Goal: Task Accomplishment & Management: Manage account settings

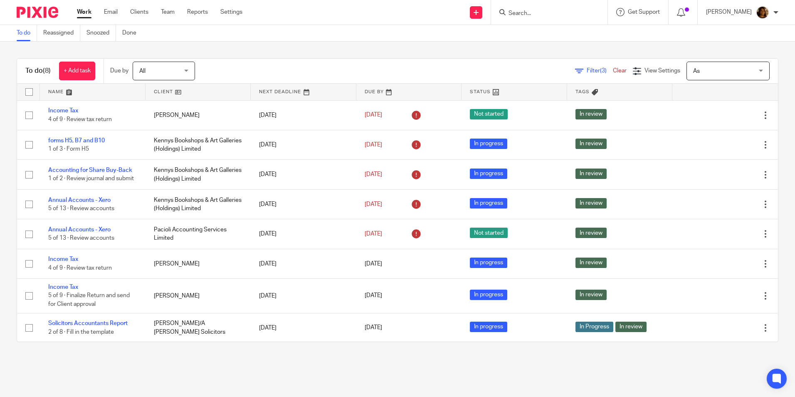
click at [550, 15] on input "Search" at bounding box center [545, 13] width 75 height 7
type input "rump"
click at [542, 42] on link at bounding box center [583, 35] width 155 height 19
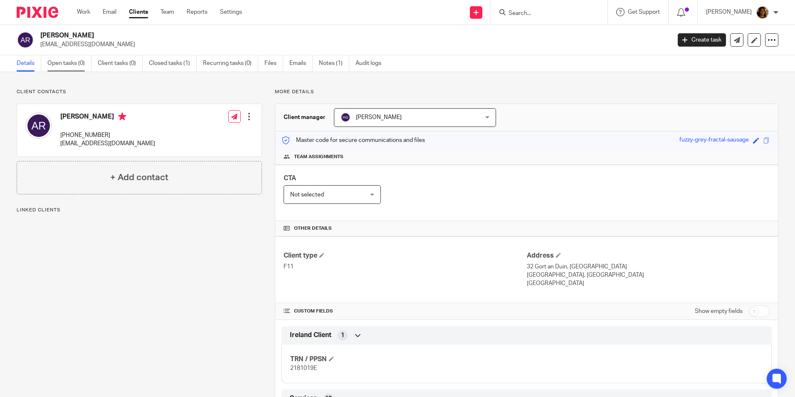
click at [70, 63] on link "Open tasks (0)" at bounding box center [69, 63] width 44 height 16
click at [166, 61] on link "Closed tasks (1)" at bounding box center [173, 63] width 48 height 16
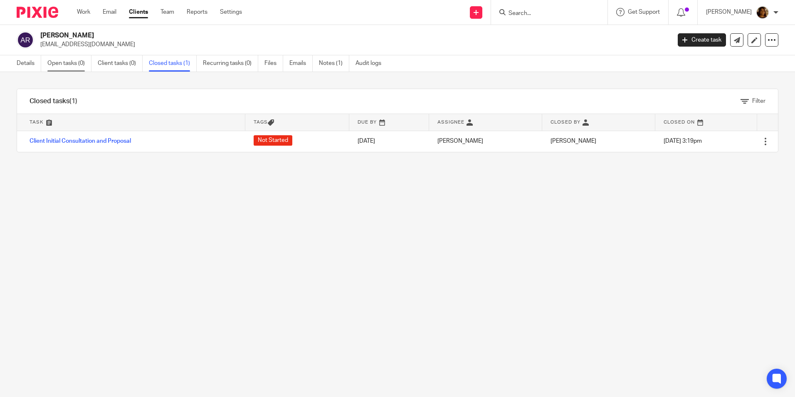
click at [74, 59] on link "Open tasks (0)" at bounding box center [69, 63] width 44 height 16
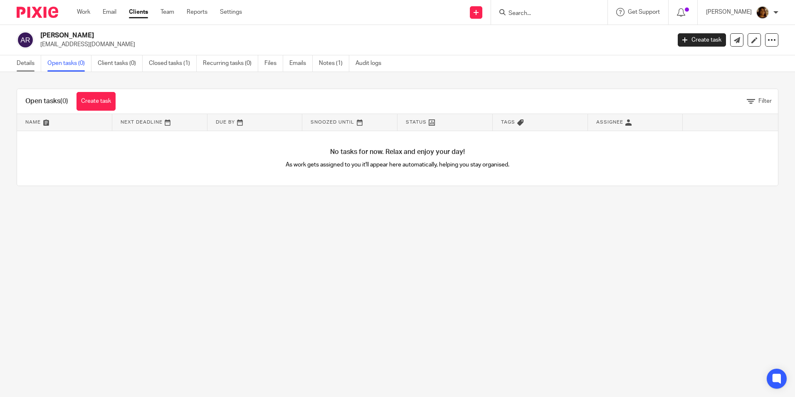
click at [26, 62] on link "Details" at bounding box center [29, 63] width 25 height 16
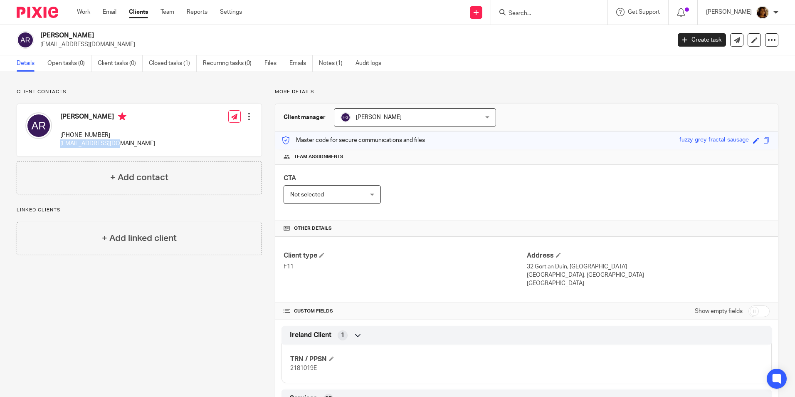
drag, startPoint x: 129, startPoint y: 146, endPoint x: 57, endPoint y: 148, distance: 71.2
click at [57, 148] on div "Anne Rumpf +353 86 066 9669 annerumpf@yahoo.ie Edit contact Create client from …" at bounding box center [139, 130] width 245 height 52
copy p "annerumpf@yahoo.ie"
click at [556, 254] on span at bounding box center [558, 254] width 5 height 5
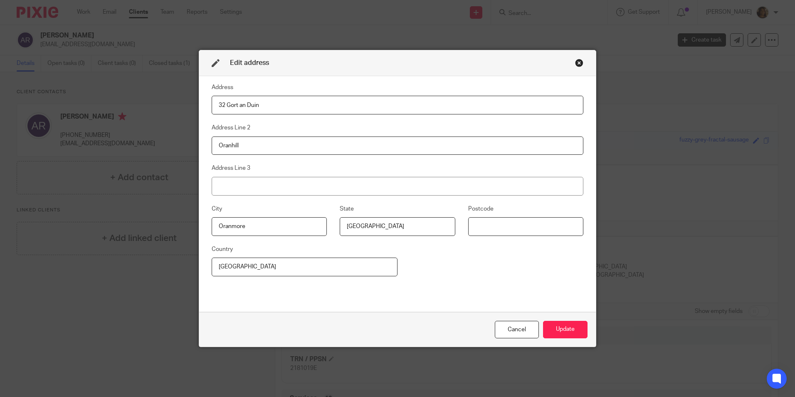
click at [479, 228] on input at bounding box center [525, 226] width 115 height 19
type input "H91 AVN8"
click at [574, 323] on button "Update" at bounding box center [565, 330] width 45 height 18
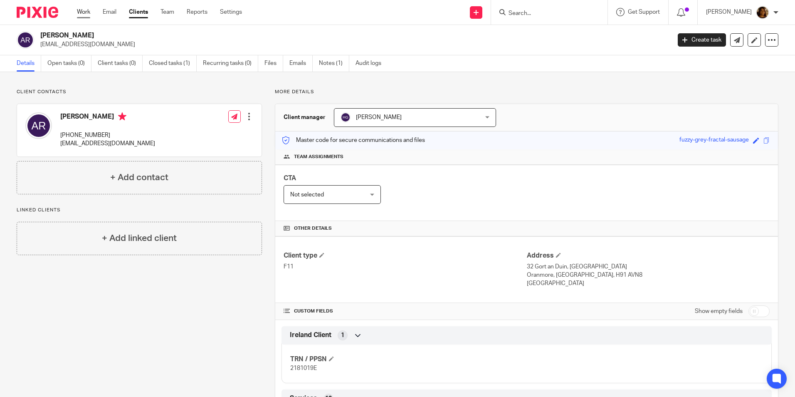
click at [86, 9] on link "Work" at bounding box center [83, 12] width 13 height 8
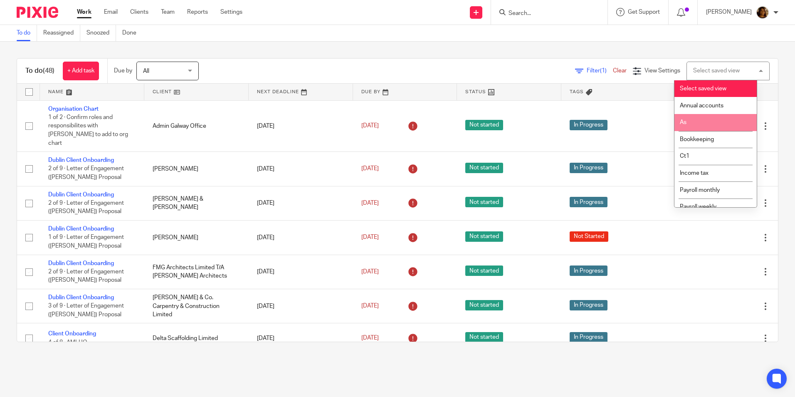
click at [710, 117] on li "As" at bounding box center [716, 122] width 82 height 17
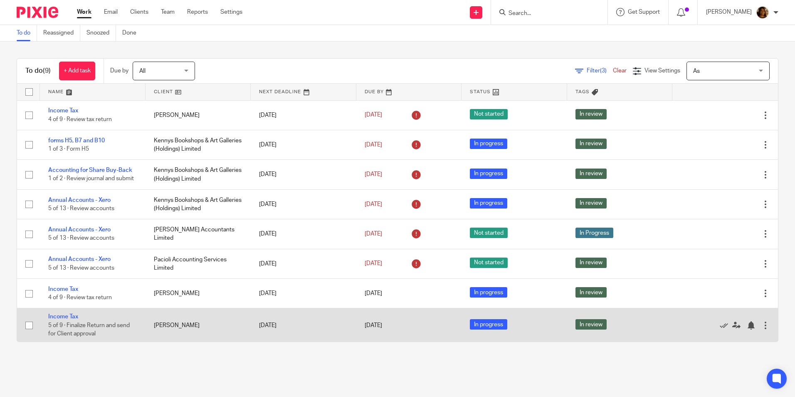
click at [175, 330] on td "[PERSON_NAME]" at bounding box center [199, 325] width 106 height 34
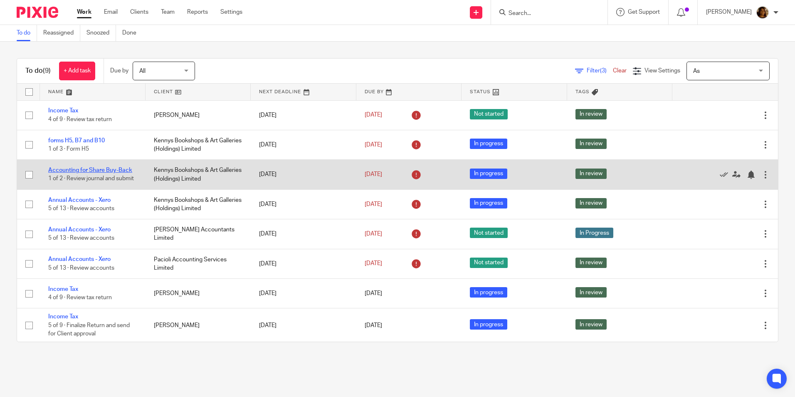
click at [97, 168] on link "Accounting for Share Buy-Back" at bounding box center [90, 170] width 84 height 6
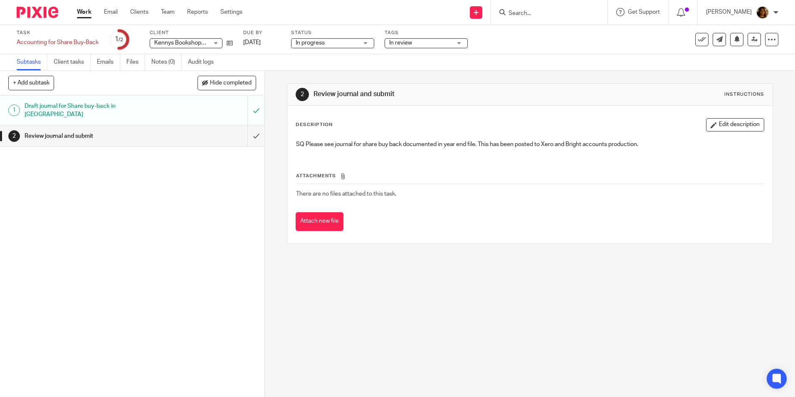
click at [80, 12] on link "Work" at bounding box center [84, 12] width 15 height 8
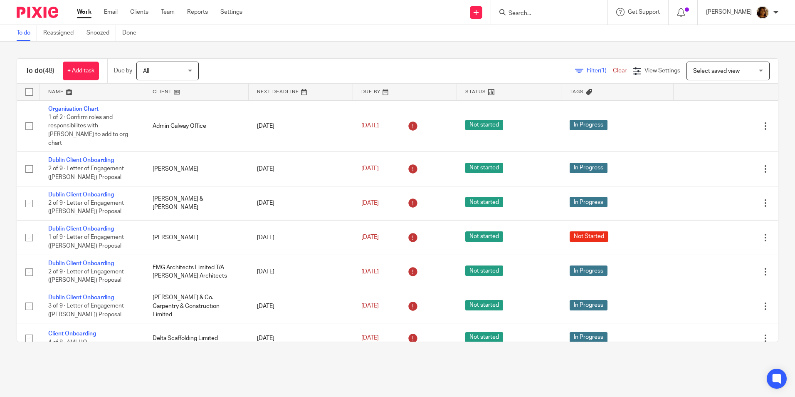
click at [712, 67] on span "Select saved view" at bounding box center [723, 70] width 61 height 17
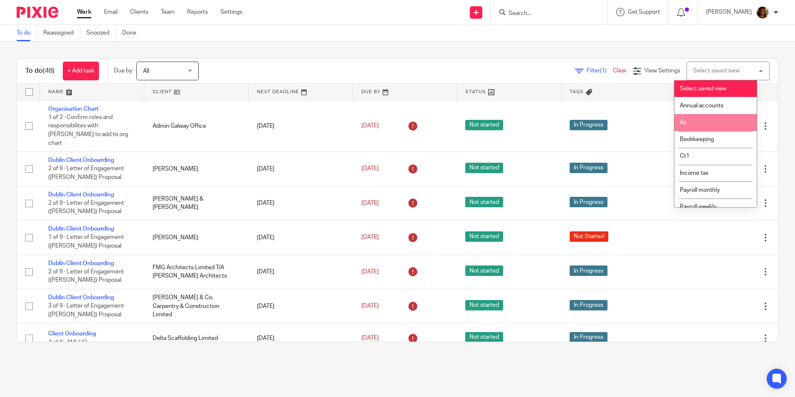
click at [695, 126] on li "As" at bounding box center [716, 122] width 82 height 17
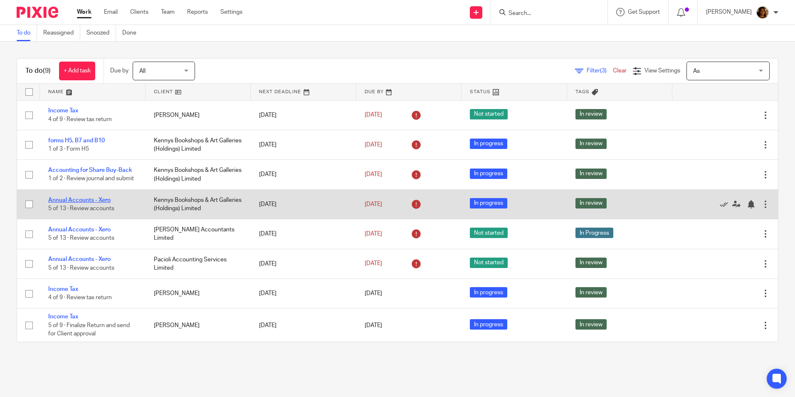
click at [76, 201] on link "Annual Accounts - Xero" at bounding box center [79, 200] width 62 height 6
